Goal: Task Accomplishment & Management: Use online tool/utility

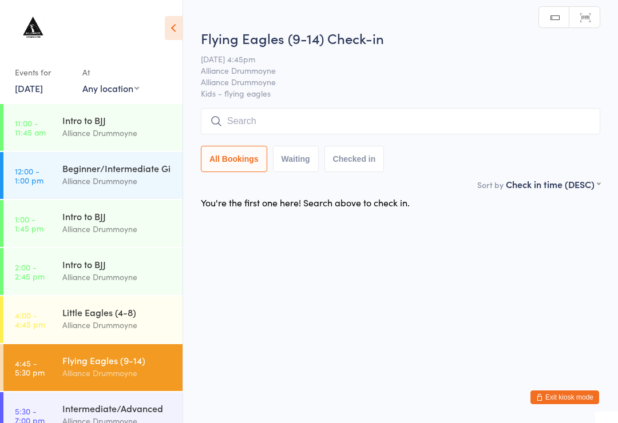
click at [54, 336] on link "4:00 - 4:45 pm Little Eagles (4-8) Alliance Drummoyne" at bounding box center [92, 319] width 179 height 47
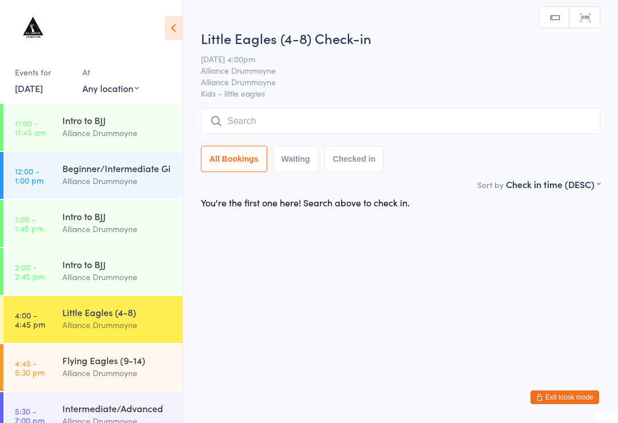
click at [77, 273] on div "Alliance Drummoyne" at bounding box center [117, 277] width 110 height 13
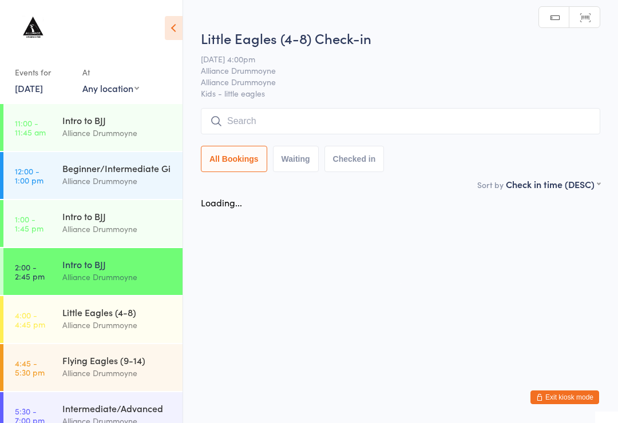
click at [79, 236] on div "Alliance Drummoyne" at bounding box center [117, 229] width 110 height 13
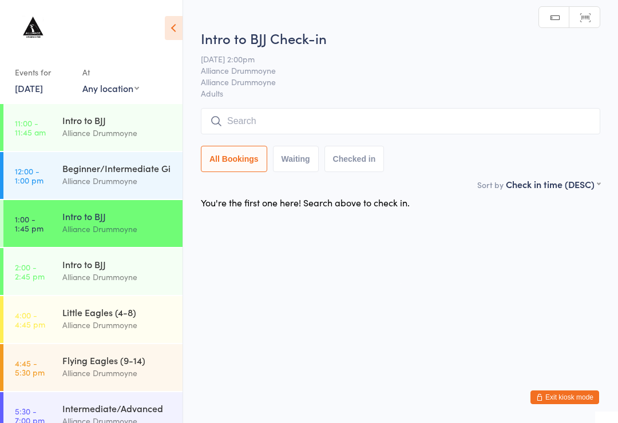
click at [76, 200] on div "Intro to BJJ Alliance Drummoyne" at bounding box center [122, 222] width 120 height 45
click at [55, 180] on link "12:00 - 1:00 pm Beginner/Intermediate Gi Alliance Drummoyne" at bounding box center [92, 175] width 179 height 47
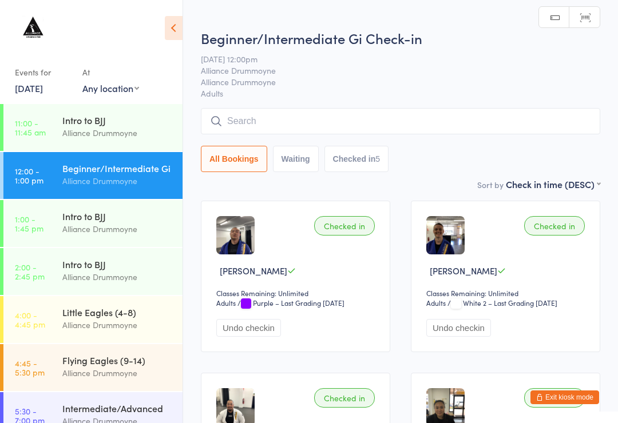
click at [43, 177] on time "12:00 - 1:00 pm" at bounding box center [29, 175] width 29 height 18
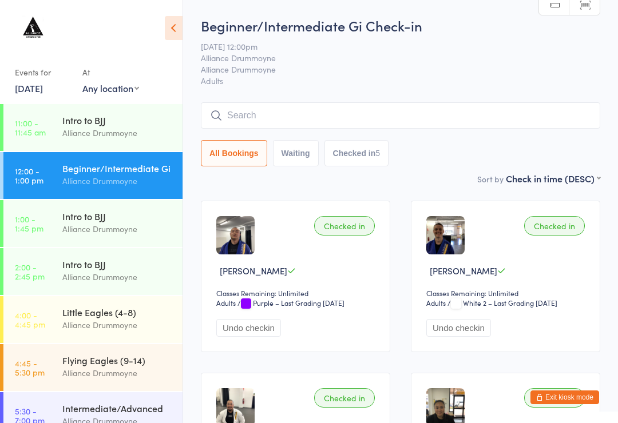
click at [437, 137] on div "All Bookings Waiting Checked in 5" at bounding box center [400, 134] width 399 height 64
click at [285, 114] on input "search" at bounding box center [400, 115] width 399 height 26
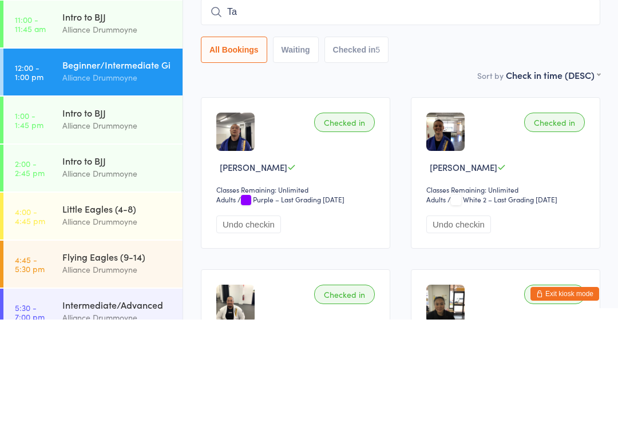
type input "T"
type input "G"
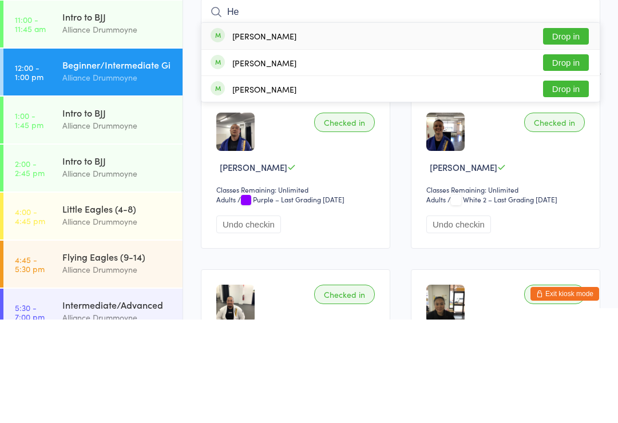
type input "H"
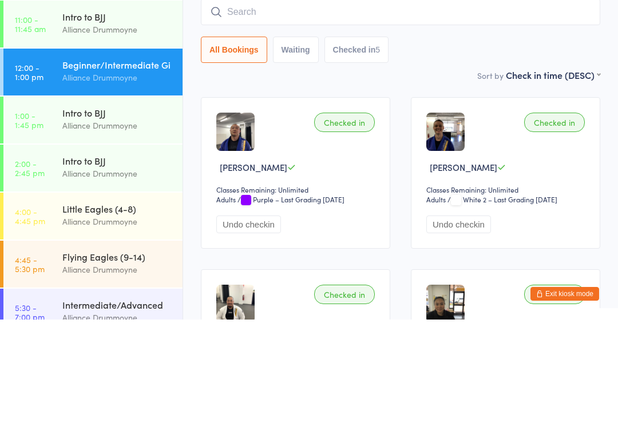
click at [53, 248] on link "2:00 - 2:45 pm Intro to BJJ Alliance Drummoyne" at bounding box center [92, 271] width 179 height 47
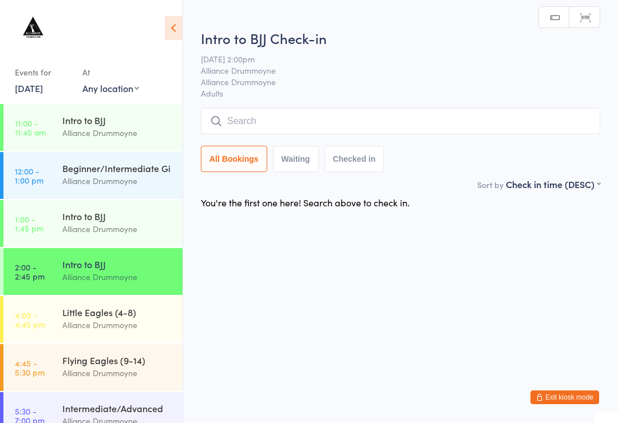
click at [53, 366] on link "4:45 - 5:30 pm Flying Eagles (9-14) Alliance Drummoyne" at bounding box center [92, 367] width 179 height 47
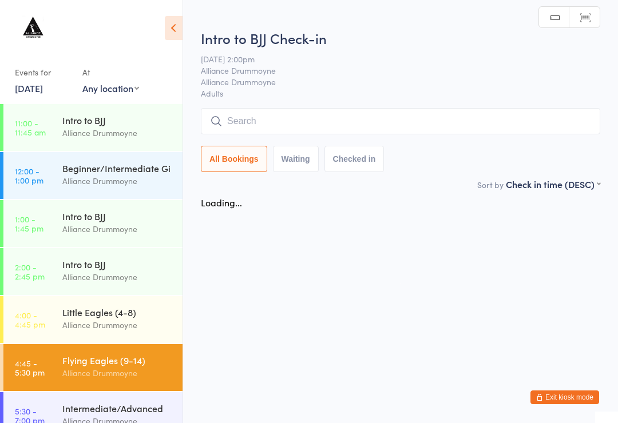
click at [66, 312] on div "Little Eagles (4-8)" at bounding box center [117, 312] width 110 height 13
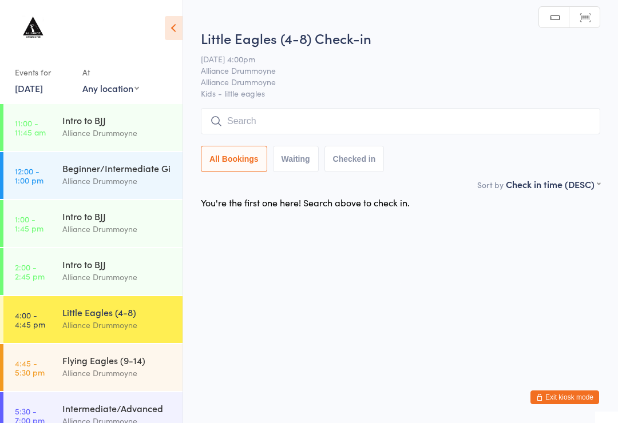
click at [232, 134] on input "search" at bounding box center [400, 121] width 399 height 26
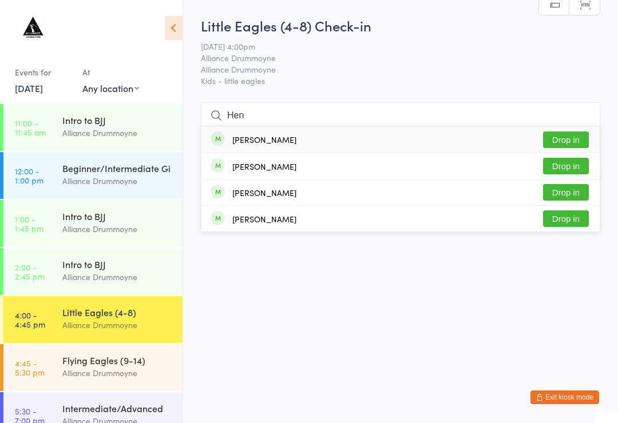
type input "Hen"
click at [271, 133] on div "[PERSON_NAME] Drop in" at bounding box center [400, 139] width 398 height 26
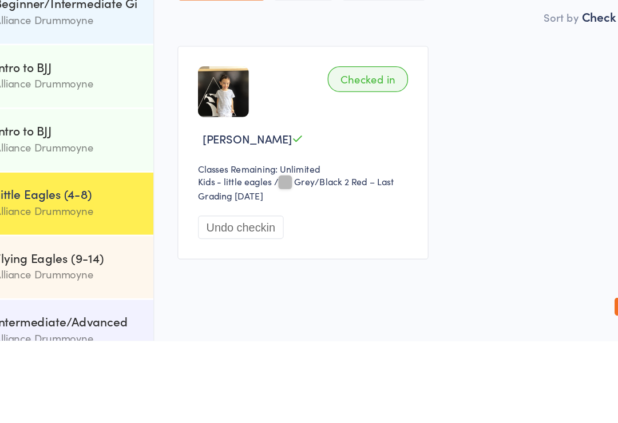
scroll to position [30, 0]
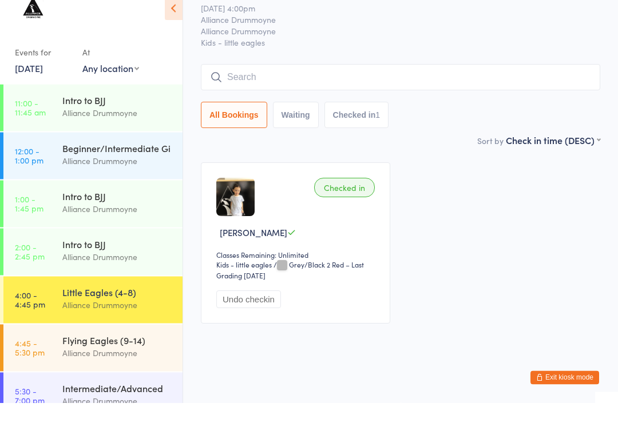
click at [68, 169] on div "Beginner/Intermediate Gi Alliance Drummoyne" at bounding box center [122, 174] width 120 height 45
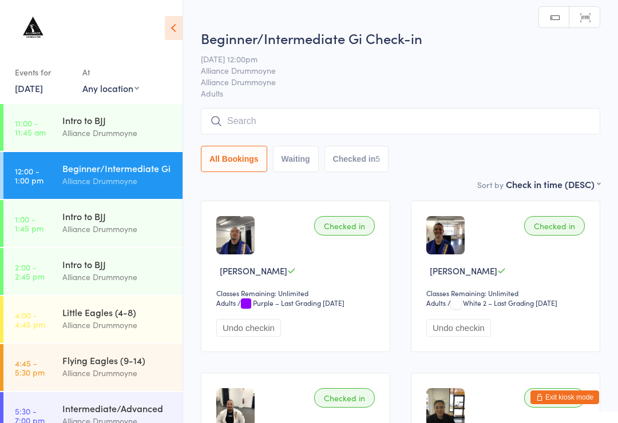
click at [225, 133] on input "search" at bounding box center [400, 121] width 399 height 26
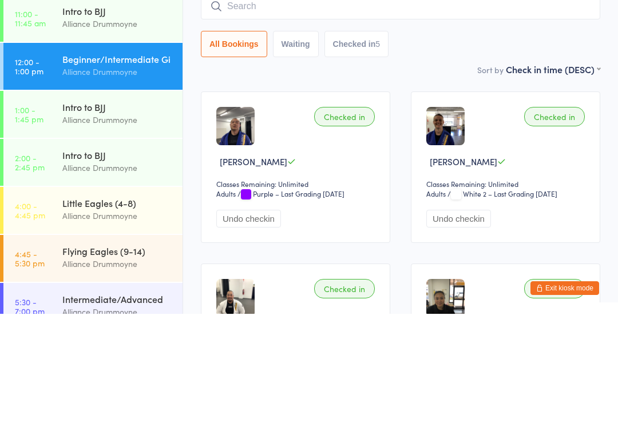
type input "🤢"
type input "👺"
type input "S"
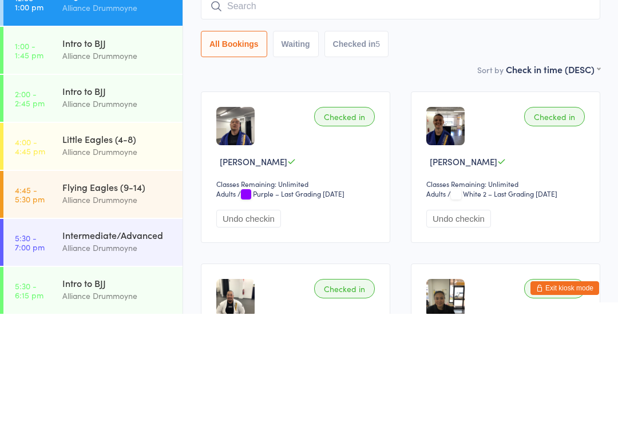
scroll to position [66, 0]
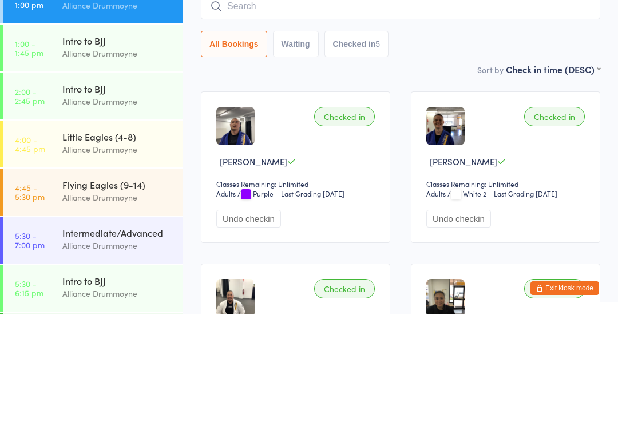
click at [70, 252] on div "Alliance Drummoyne" at bounding box center [117, 258] width 110 height 13
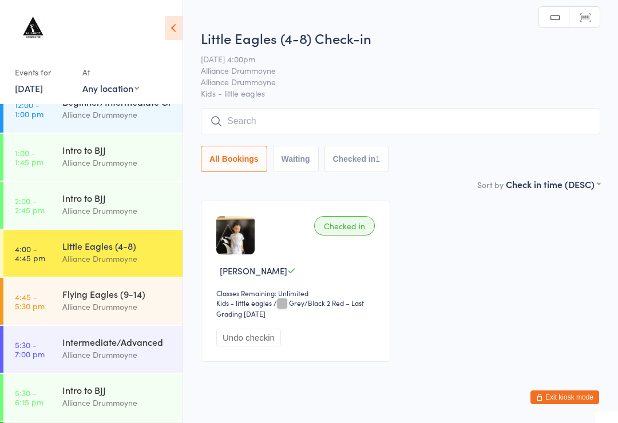
click at [53, 319] on link "4:45 - 5:30 pm Flying Eagles (9-14) Alliance Drummoyne" at bounding box center [92, 301] width 179 height 47
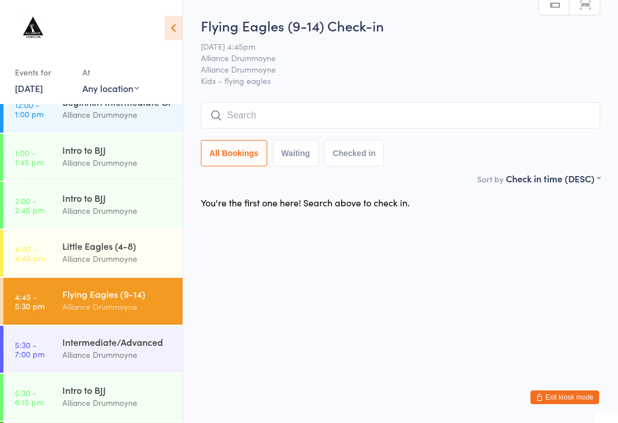
click at [27, 273] on link "4:00 - 4:45 pm Little Eagles (4-8) Alliance Drummoyne" at bounding box center [92, 253] width 179 height 47
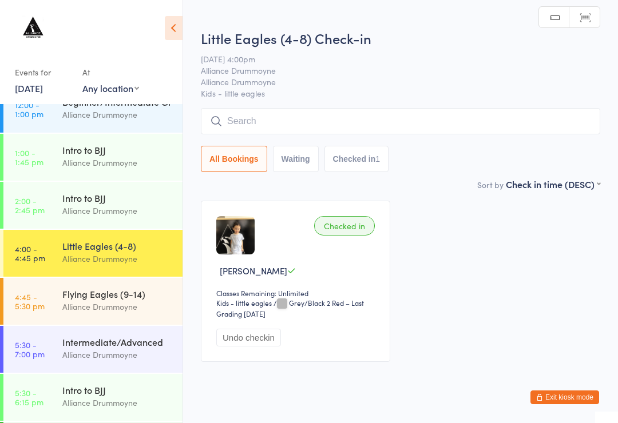
click at [39, 213] on time "2:00 - 2:45 pm" at bounding box center [30, 205] width 30 height 18
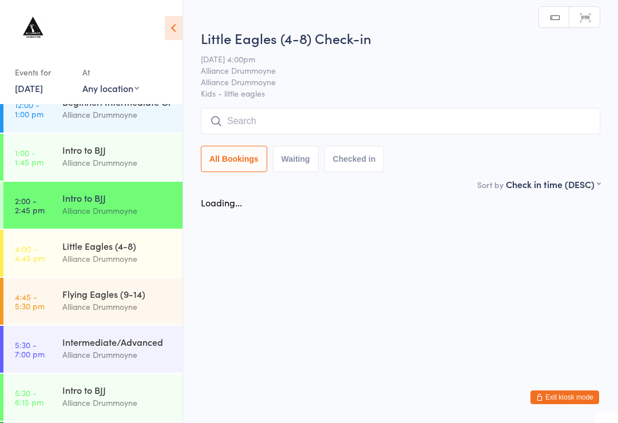
click at [54, 158] on link "1:00 - 1:45 pm Intro to BJJ Alliance Drummoyne" at bounding box center [92, 157] width 179 height 47
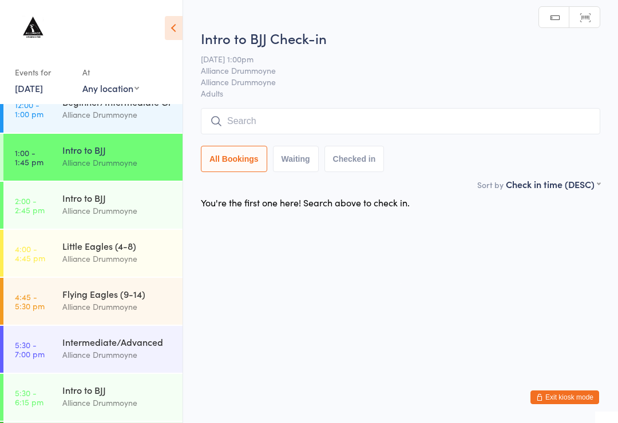
click at [40, 118] on time "12:00 - 1:00 pm" at bounding box center [29, 109] width 29 height 18
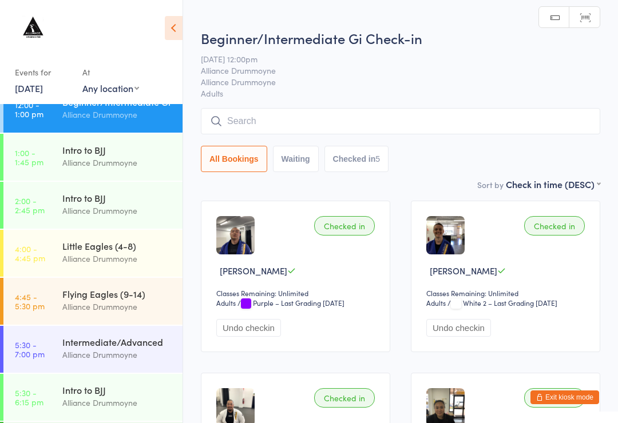
click at [34, 156] on time "1:00 - 1:45 pm" at bounding box center [29, 157] width 29 height 18
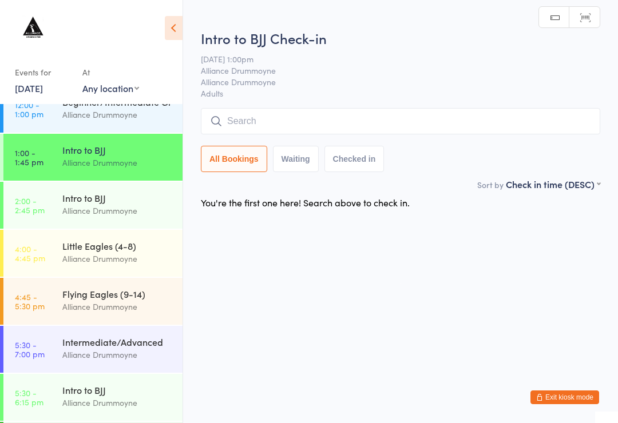
click at [53, 128] on link "12:00 - 1:00 pm Beginner/Intermediate Gi Alliance Drummoyne" at bounding box center [92, 109] width 179 height 47
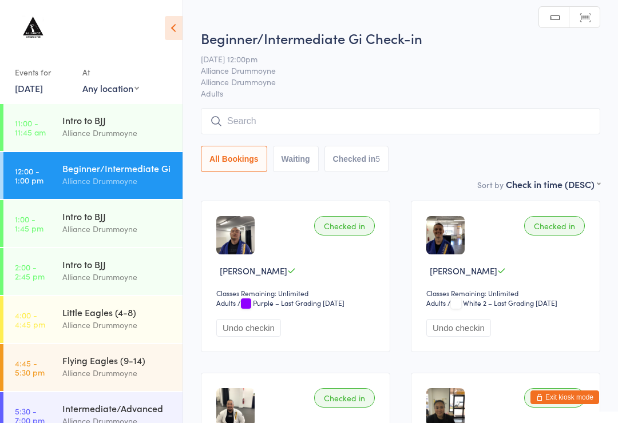
click at [235, 122] on input "search" at bounding box center [400, 121] width 399 height 26
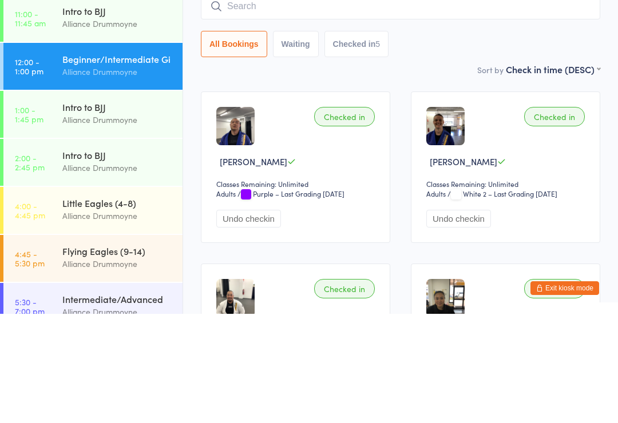
click at [54, 200] on link "1:00 - 1:45 pm Intro to BJJ Alliance Drummoyne" at bounding box center [92, 223] width 179 height 47
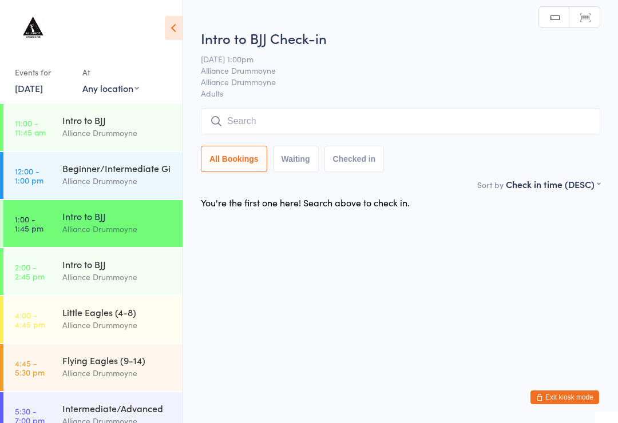
click at [53, 181] on link "12:00 - 1:00 pm Beginner/Intermediate Gi Alliance Drummoyne" at bounding box center [92, 175] width 179 height 47
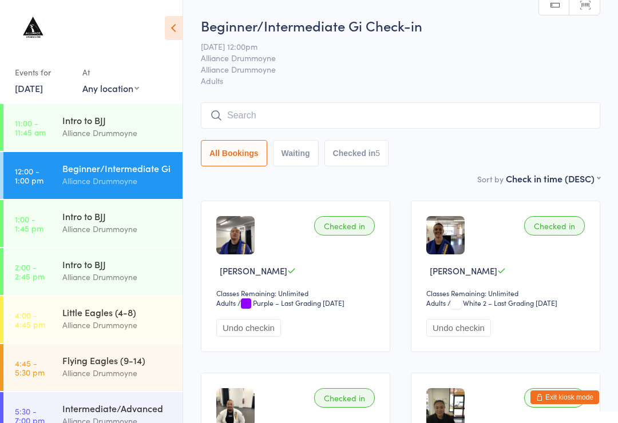
click at [287, 118] on input "search" at bounding box center [400, 115] width 399 height 26
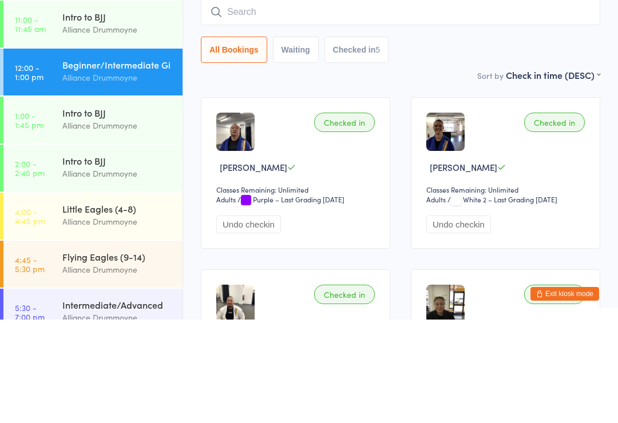
type input "👺"
click at [319, 201] on div "Checked in [PERSON_NAME] Classes Remaining: Unlimited Adults Adults / Purple – …" at bounding box center [295, 277] width 189 height 152
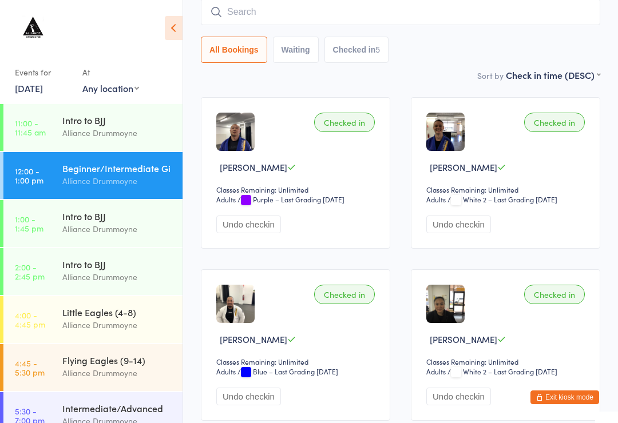
click at [59, 368] on link "4:45 - 5:30 pm Flying Eagles (9-14) Alliance Drummoyne" at bounding box center [92, 367] width 179 height 47
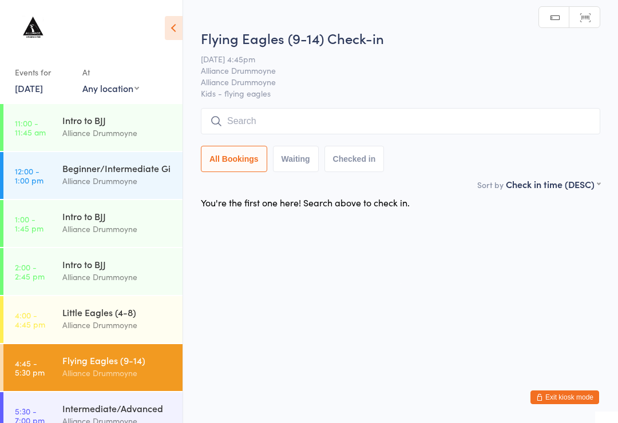
click at [527, 128] on input "search" at bounding box center [400, 121] width 399 height 26
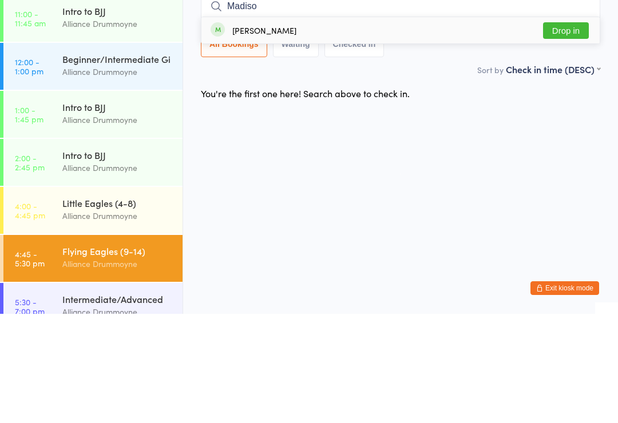
type input "Madiso"
click at [252, 135] on div "[PERSON_NAME]" at bounding box center [264, 139] width 64 height 9
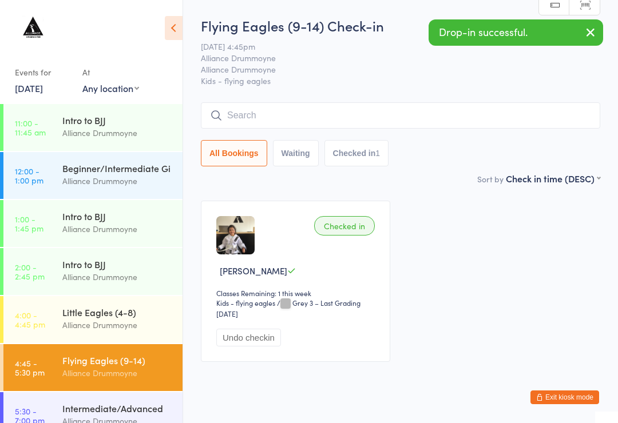
click at [59, 321] on link "4:00 - 4:45 pm Little Eagles (4-8) Alliance Drummoyne" at bounding box center [92, 319] width 179 height 47
